Goal: Task Accomplishment & Management: Use online tool/utility

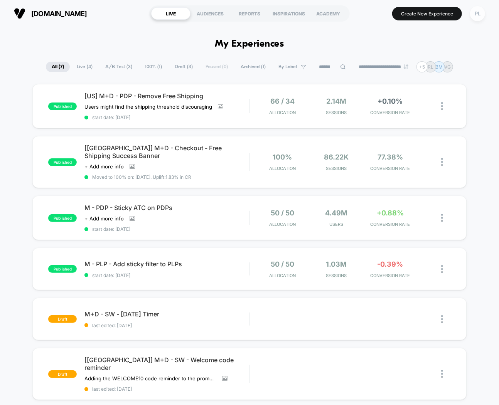
click at [479, 17] on div "PL" at bounding box center [477, 13] width 15 height 15
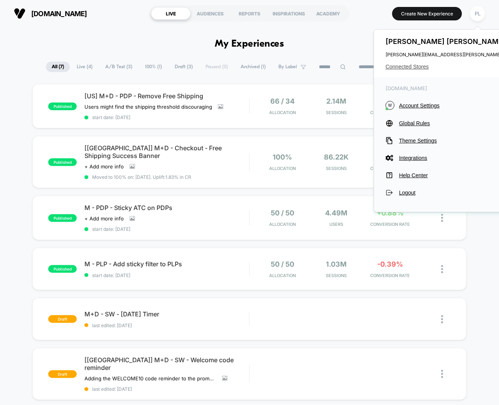
click at [411, 67] on span "Connected Stores" at bounding box center [462, 67] width 153 height 6
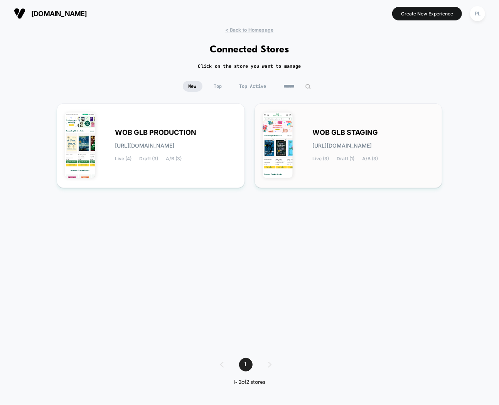
click at [354, 149] on div "WOB GLB STAGING [URL][DOMAIN_NAME] Live (3) Draft (1) A/B (3)" at bounding box center [374, 146] width 122 height 32
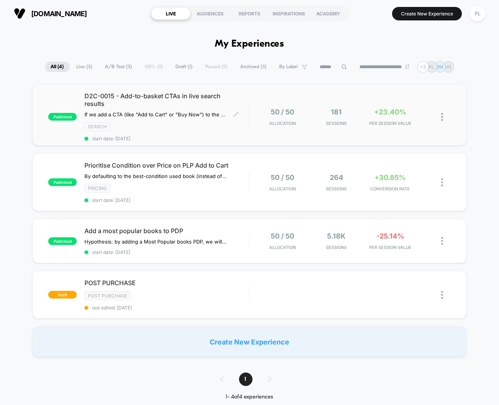
click at [167, 95] on span "D2C-0015 - Add-to-basket CTAs in live search results" at bounding box center [166, 99] width 165 height 15
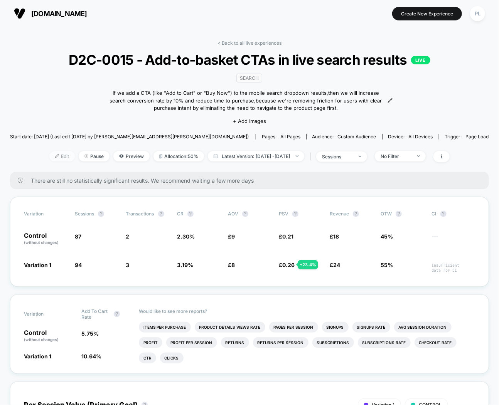
click at [55, 155] on span "Edit" at bounding box center [61, 156] width 25 height 10
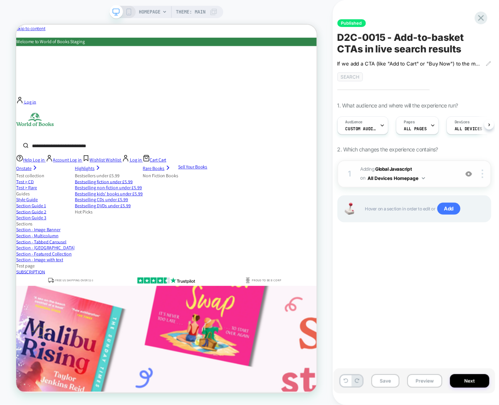
click at [404, 173] on button "All Devices Homepage" at bounding box center [396, 178] width 57 height 10
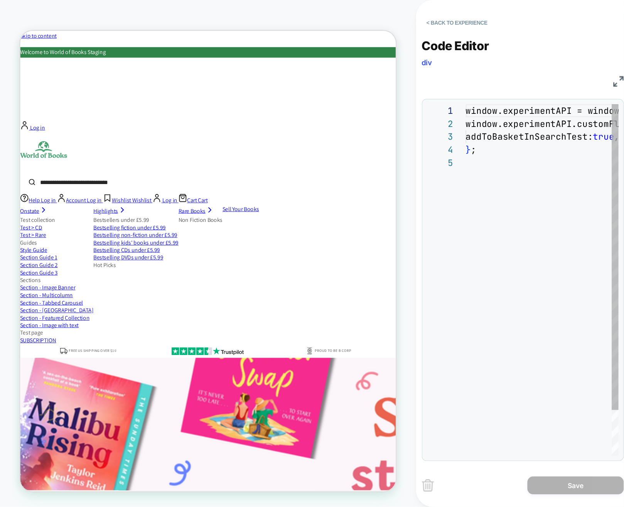
scroll to position [42, 0]
click at [409, 138] on div "window.experimentAPI = window.experimentAPI || { } ; window.experimentAPI.custo…" at bounding box center [487, 244] width 230 height 323
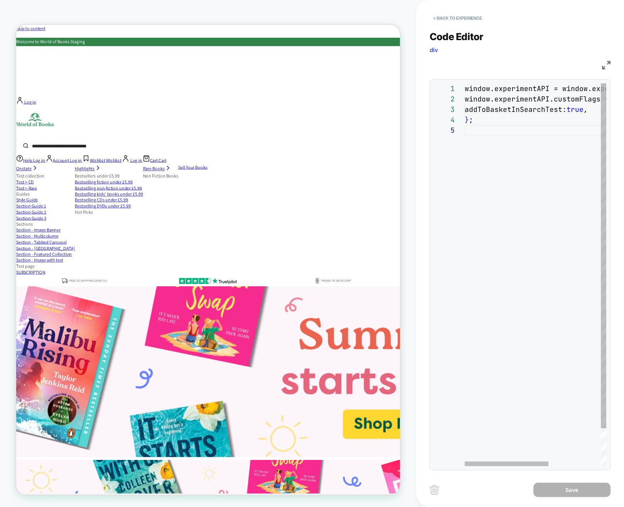
click at [499, 109] on div "window.experimentAPI = window.experimentAPI || { } ; window.experimentAPI.custo…" at bounding box center [580, 295] width 230 height 424
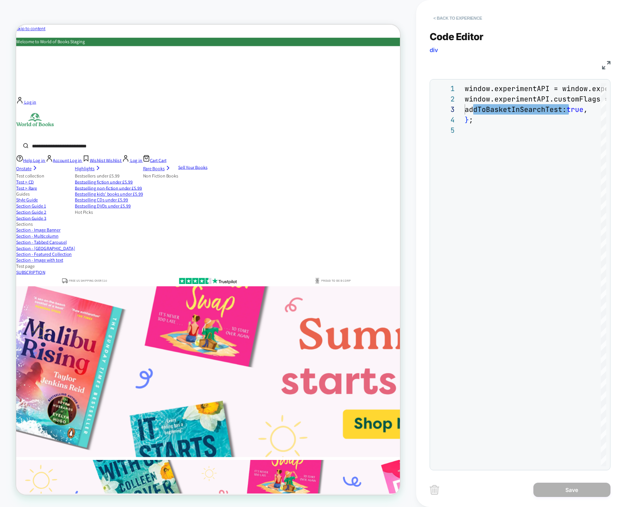
click at [452, 19] on button "< Back to experience" at bounding box center [457, 18] width 56 height 12
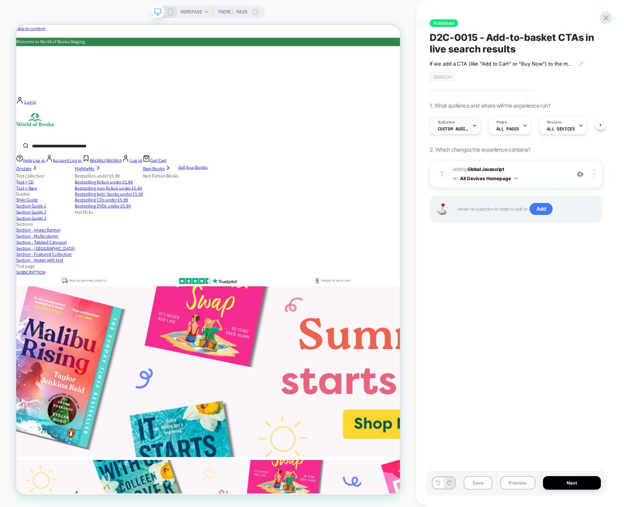
scroll to position [0, 0]
click at [457, 126] on span "Custom Audience" at bounding box center [452, 128] width 31 height 5
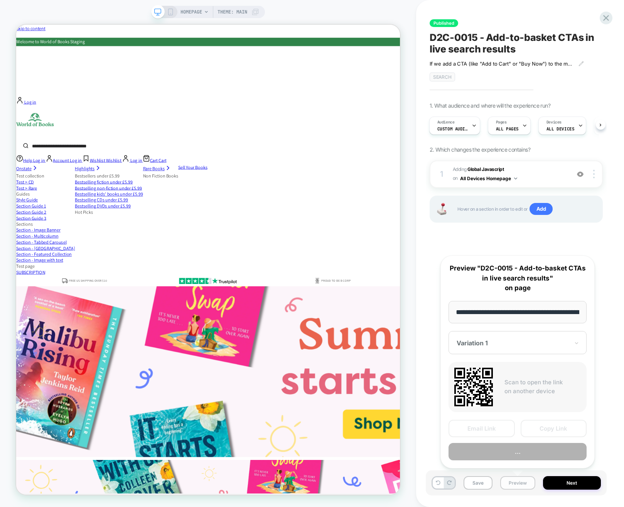
scroll to position [0, 39]
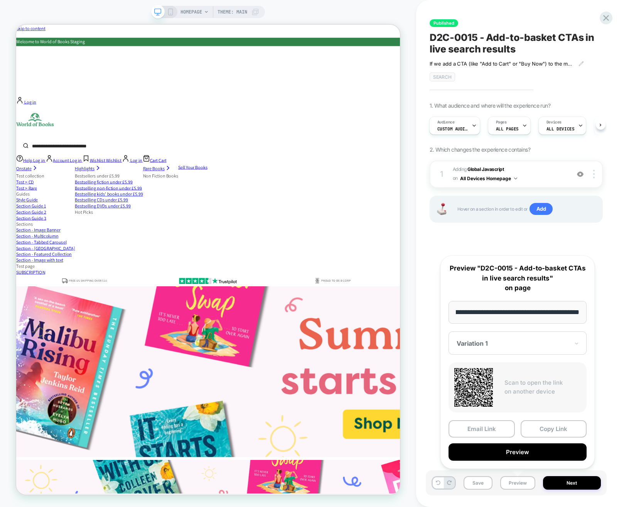
click at [0, 0] on input "**********" at bounding box center [0, 0] width 0 height 0
drag, startPoint x: 508, startPoint y: 312, endPoint x: 428, endPoint y: 307, distance: 80.3
click at [428, 307] on body "HOMEPAGE Theme: MAIN Published D2C-0015 - Add-to-basket CTAs in live search res…" at bounding box center [312, 253] width 624 height 507
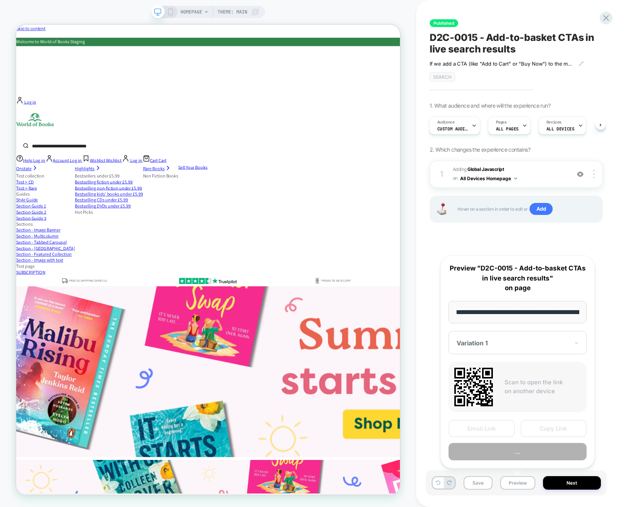
scroll to position [0, 39]
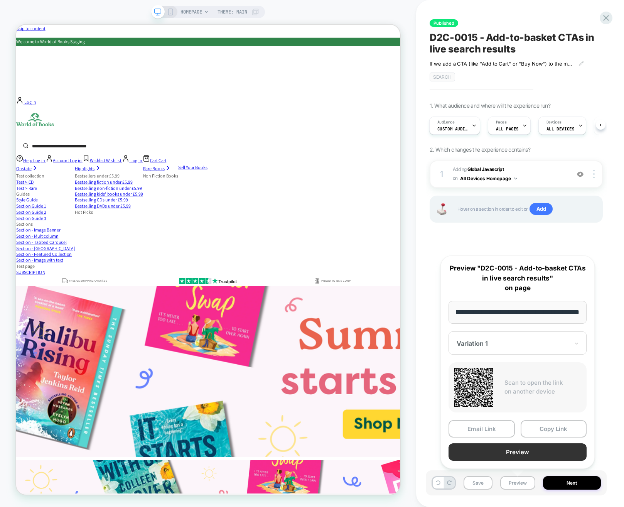
click at [0, 0] on button "Preview" at bounding box center [0, 0] width 0 height 0
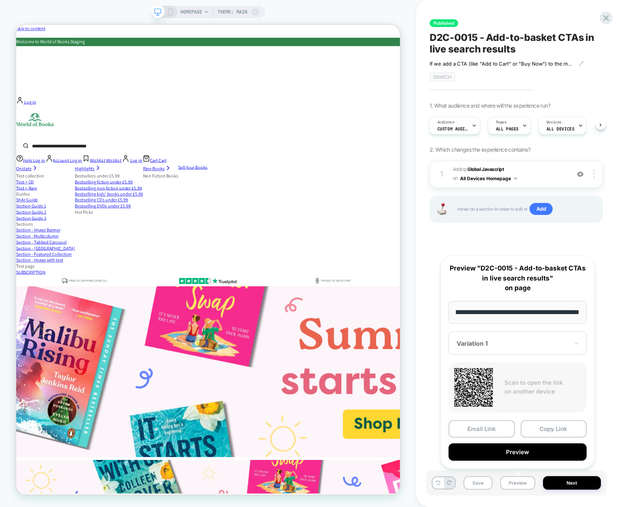
click at [469, 341] on div at bounding box center [512, 343] width 113 height 8
click at [475, 386] on div "CONTROL" at bounding box center [517, 384] width 130 height 14
click at [0, 0] on button "Preview" at bounding box center [0, 0] width 0 height 0
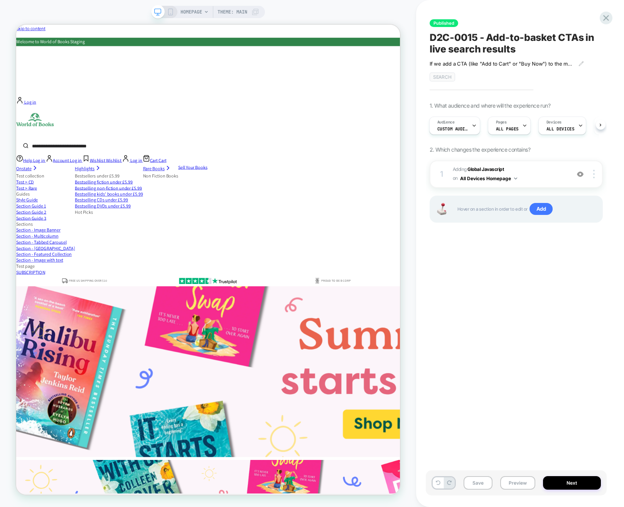
click at [0, 0] on div "Published D2C-0015 - Add-to-basket CTAs in live search results If we add a CTA …" at bounding box center [0, 0] width 0 height 0
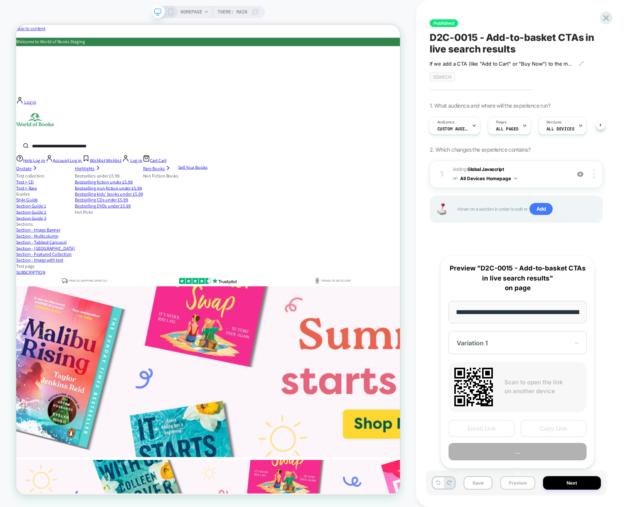
scroll to position [0, 39]
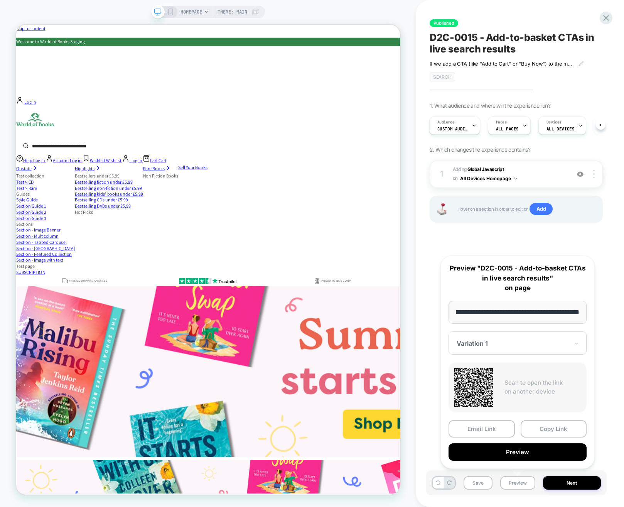
click at [0, 0] on div "Variation 1" at bounding box center [0, 0] width 0 height 0
click at [499, 405] on button "Preview" at bounding box center [517, 451] width 138 height 17
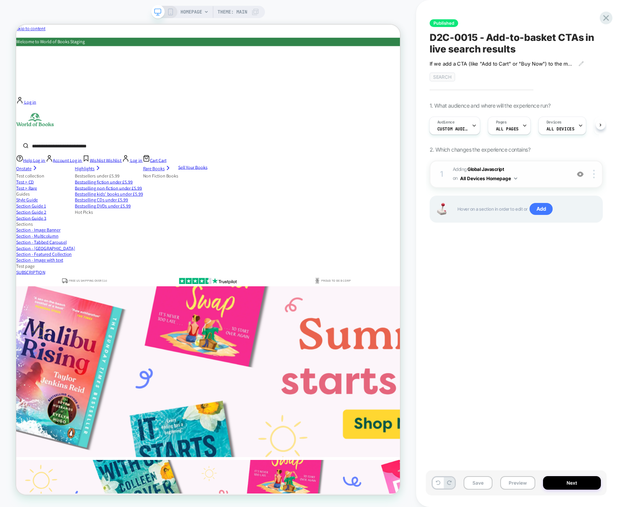
click at [499, 177] on button "All Devices Homepage" at bounding box center [488, 178] width 57 height 10
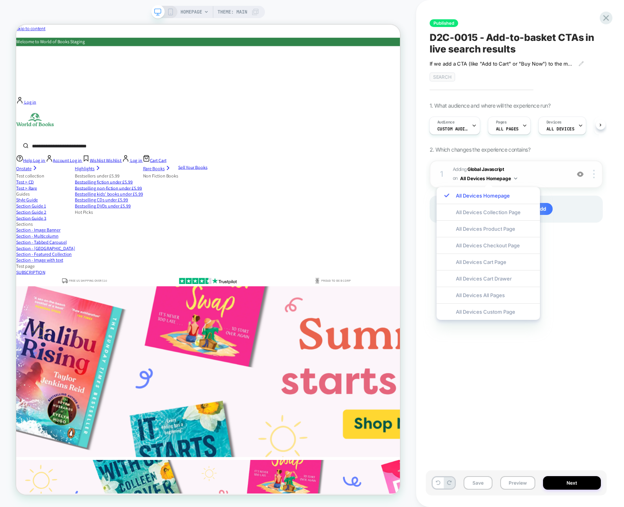
click at [499, 177] on button "All Devices Homepage" at bounding box center [488, 178] width 57 height 10
click at [0, 0] on div "All Devices All Pages" at bounding box center [0, 0] width 0 height 0
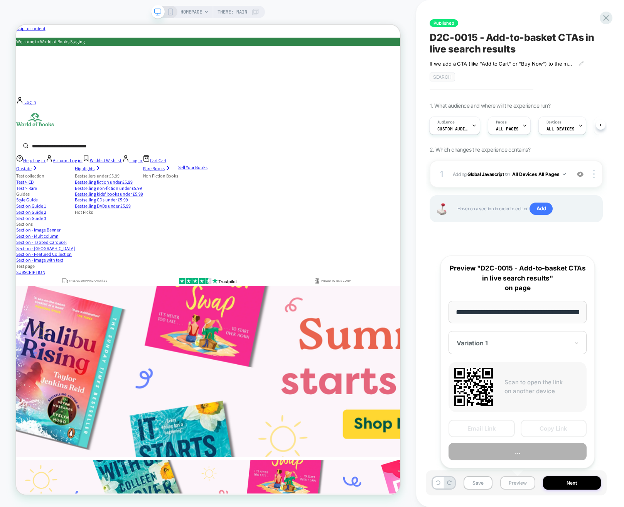
scroll to position [0, 39]
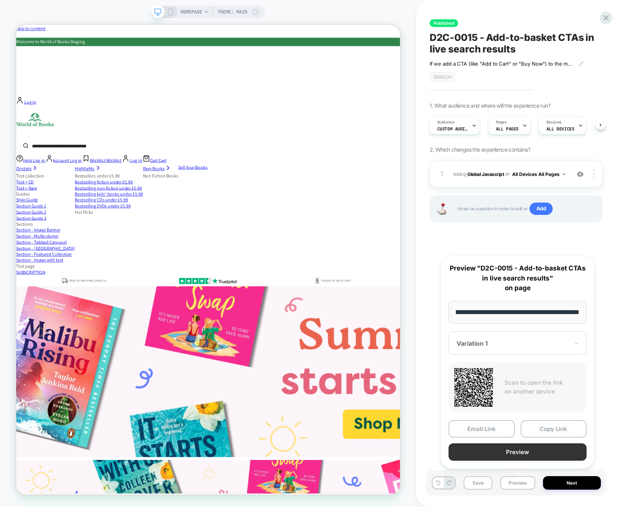
click at [0, 0] on button "Preview" at bounding box center [0, 0] width 0 height 0
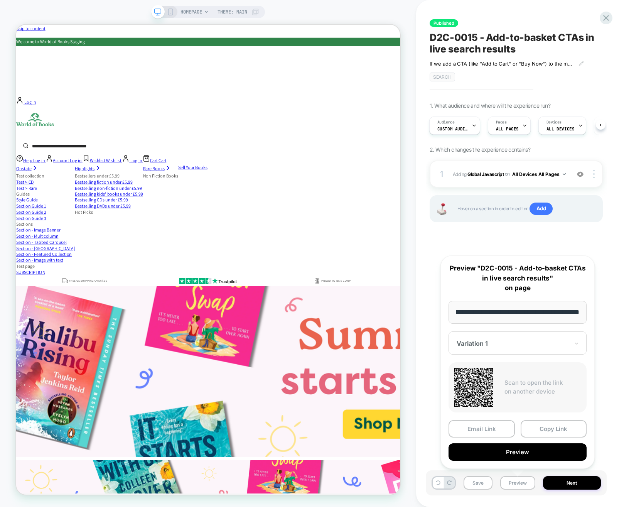
click at [0, 0] on div "Variation 1" at bounding box center [0, 0] width 0 height 0
click at [499, 405] on button "Preview" at bounding box center [517, 451] width 138 height 17
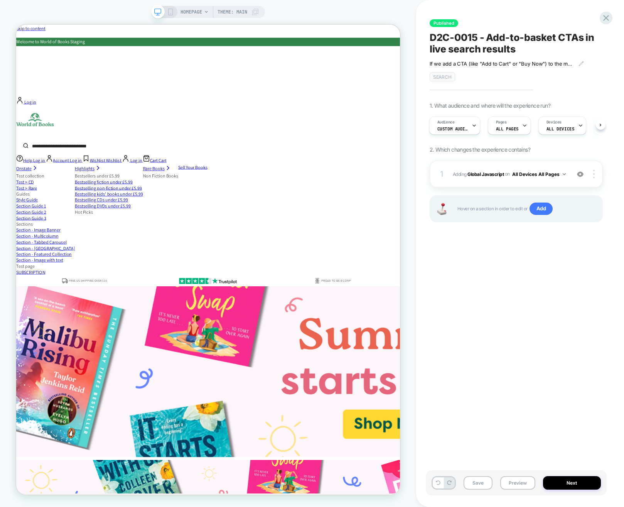
click at [464, 135] on div "Audience Custom Audience Pages ALL PAGES Devices ALL DEVICES Trigger Page Load" at bounding box center [512, 126] width 173 height 26
click at [462, 128] on span "Custom Audience" at bounding box center [452, 128] width 31 height 5
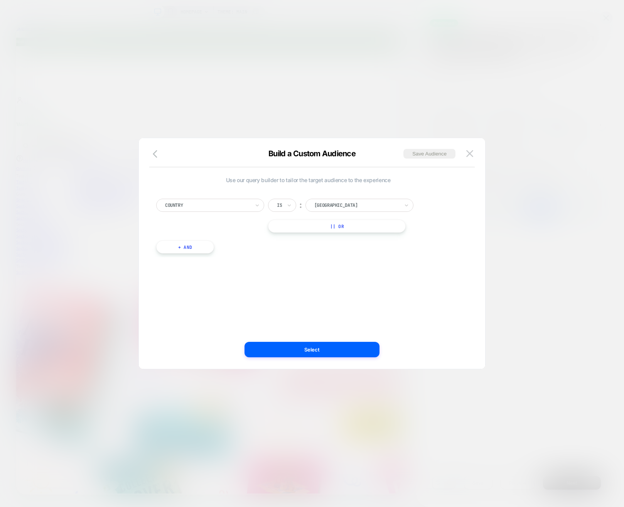
click at [0, 0] on div at bounding box center [0, 0] width 0 height 0
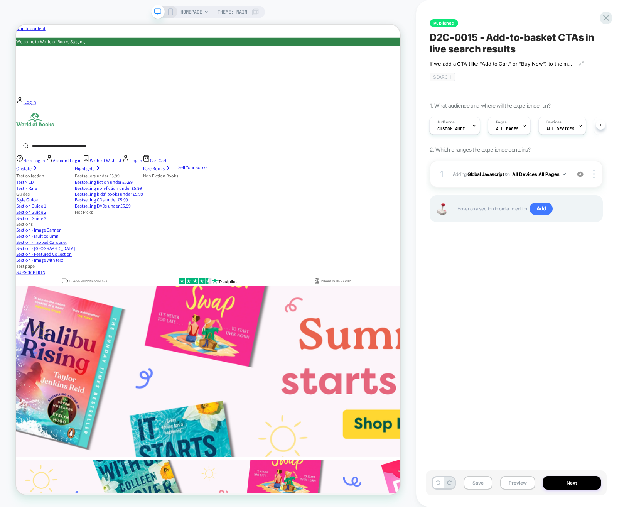
click at [0, 0] on div "Published D2C-0015 - Add-to-basket CTAs in live search results If we add a CTA …" at bounding box center [0, 0] width 0 height 0
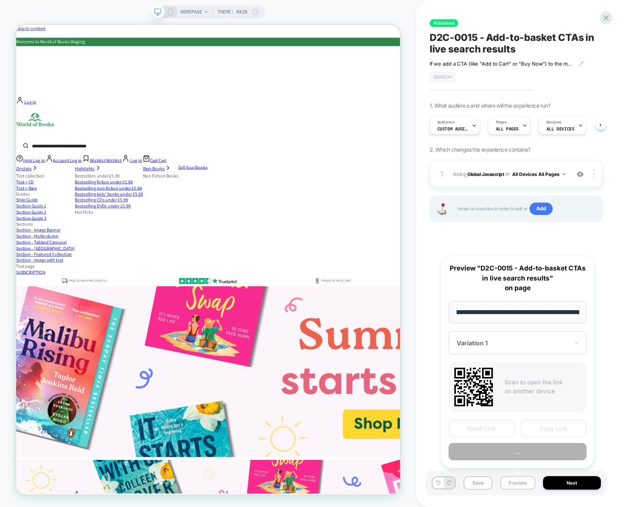
scroll to position [0, 39]
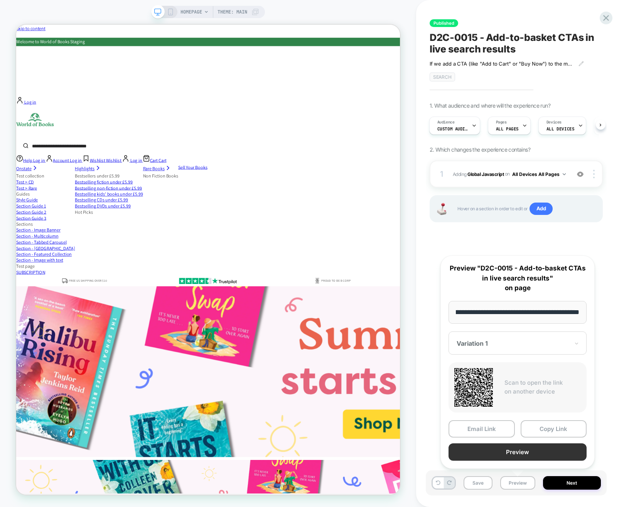
click at [499, 405] on button "Preview" at bounding box center [517, 451] width 138 height 17
